Goal: Check status: Check status

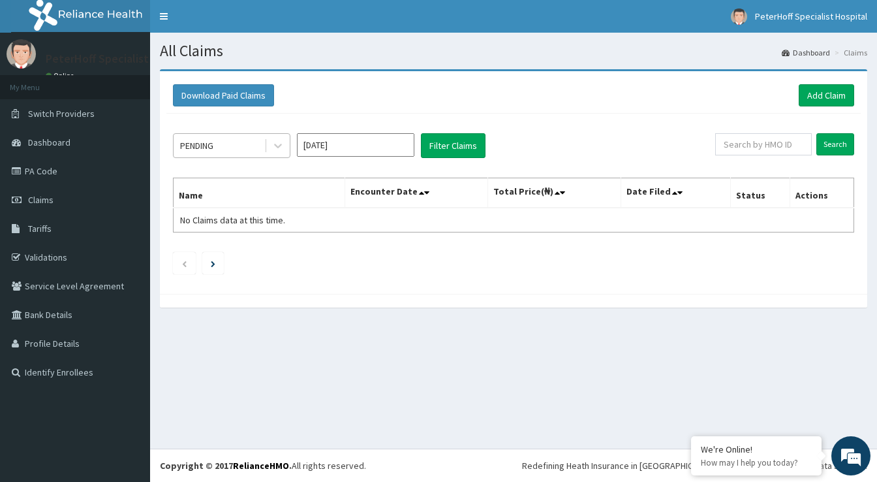
click at [233, 147] on div "PENDING" at bounding box center [219, 145] width 91 height 21
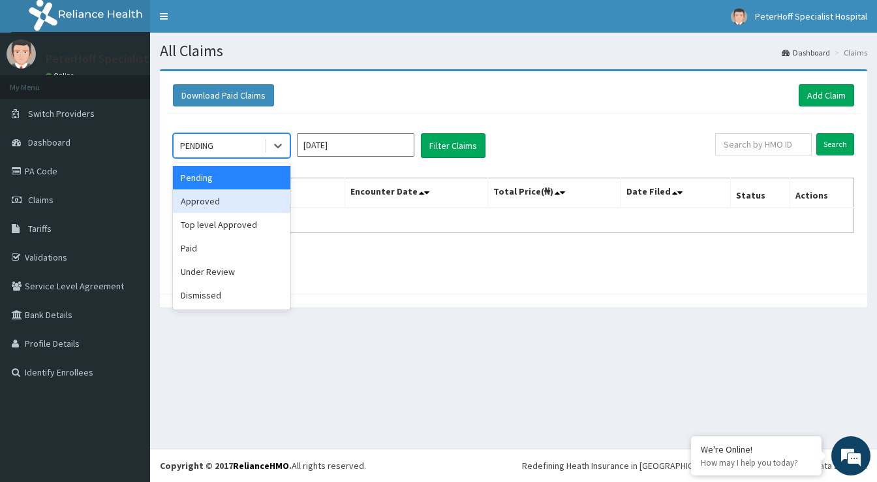
click at [215, 202] on div "Approved" at bounding box center [231, 200] width 117 height 23
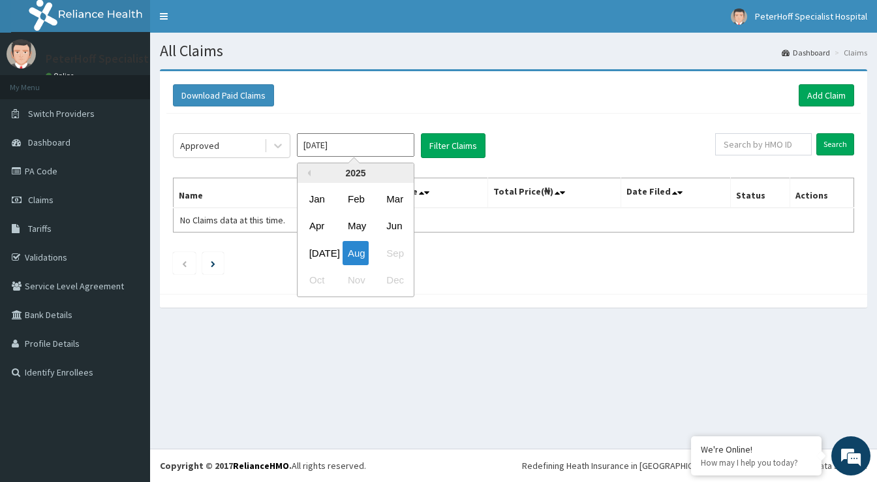
click at [360, 142] on input "Aug 2025" at bounding box center [355, 144] width 117 height 23
click at [318, 249] on div "Jul" at bounding box center [317, 253] width 26 height 24
type input "Jul 2025"
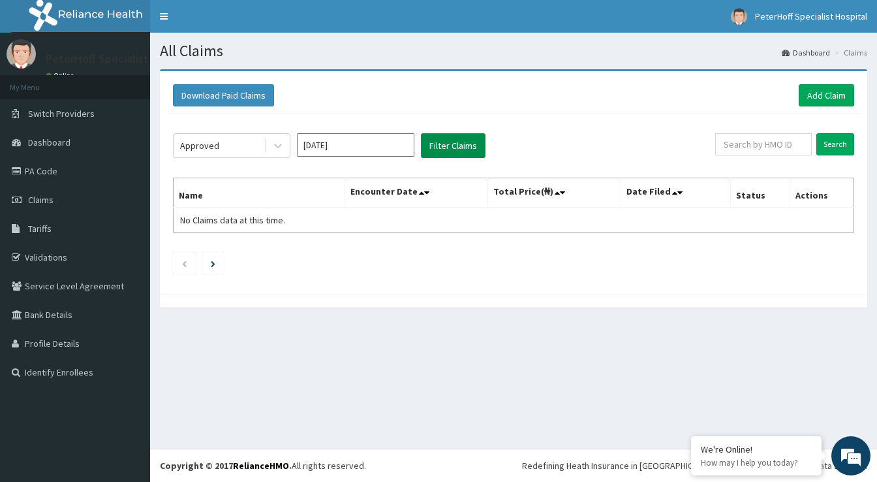
click at [457, 144] on button "Filter Claims" at bounding box center [453, 145] width 65 height 25
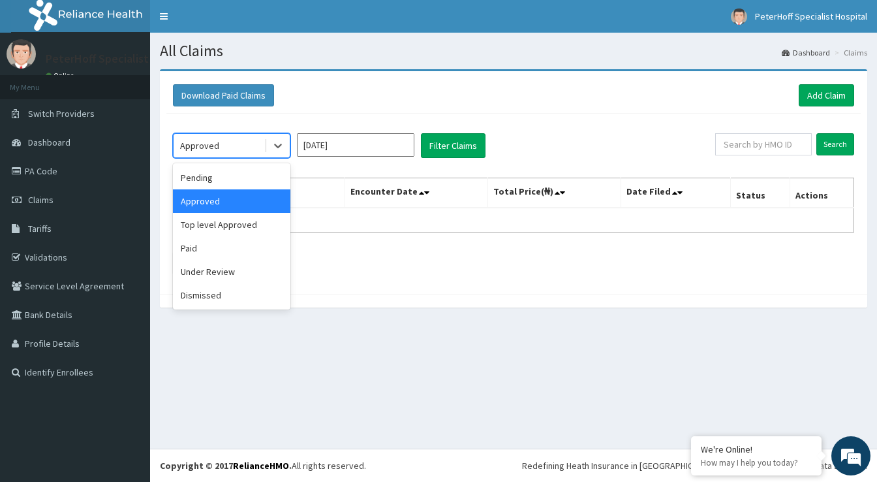
click at [232, 146] on div "Approved" at bounding box center [219, 145] width 91 height 21
click at [194, 246] on div "Paid" at bounding box center [231, 247] width 117 height 23
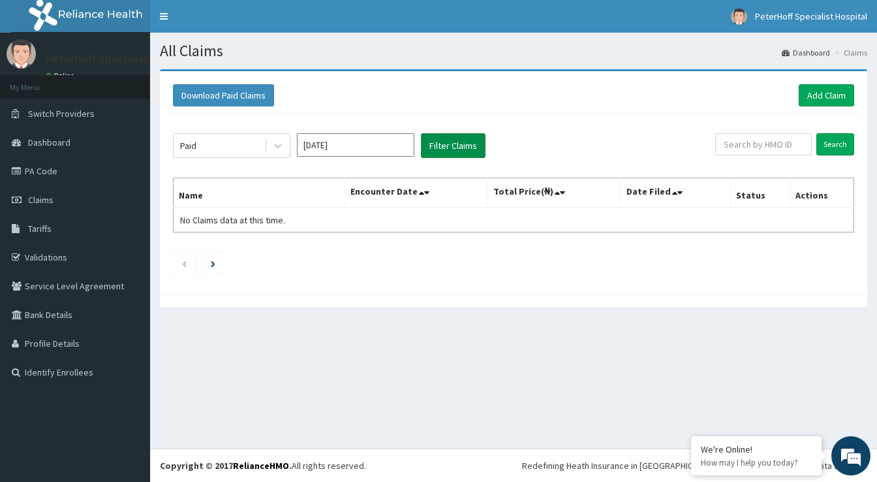
click at [461, 147] on button "Filter Claims" at bounding box center [453, 145] width 65 height 25
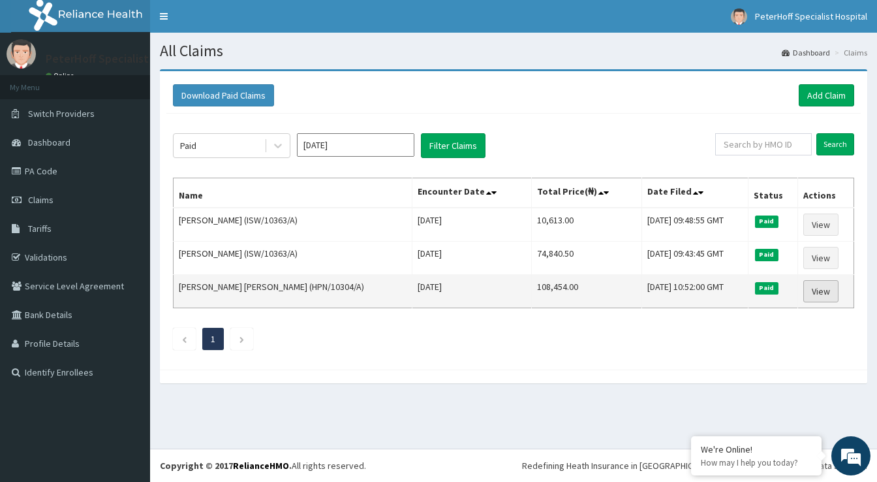
click at [822, 290] on link "View" at bounding box center [820, 291] width 35 height 22
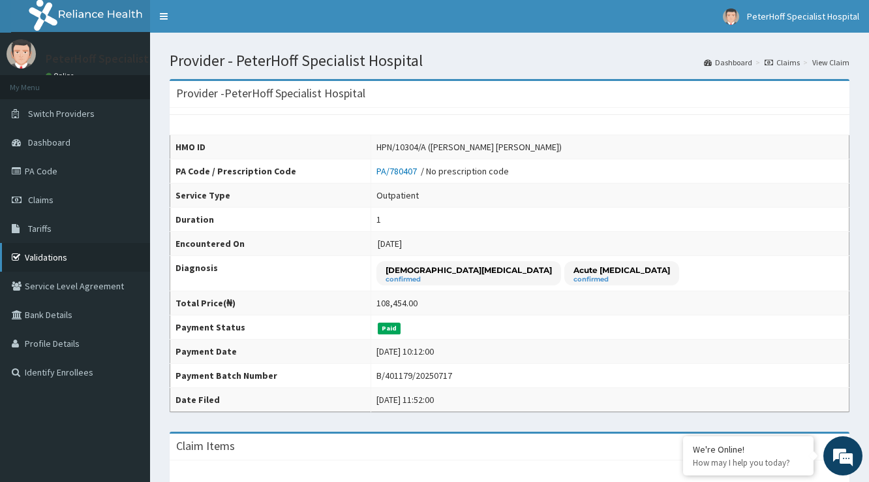
click at [42, 254] on link "Validations" at bounding box center [75, 257] width 150 height 29
